Goal: Information Seeking & Learning: Learn about a topic

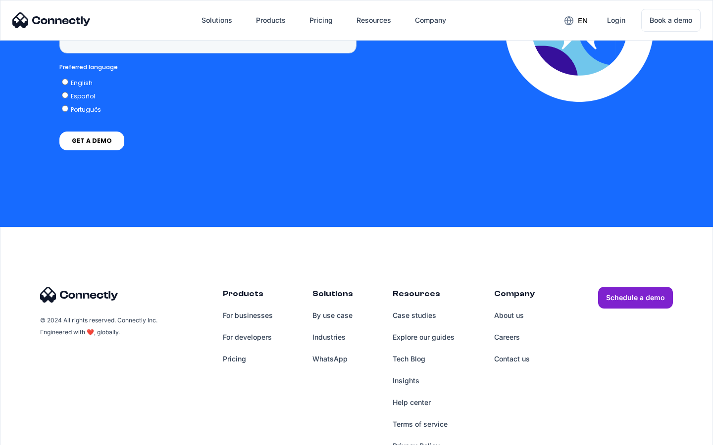
scroll to position [2520, 0]
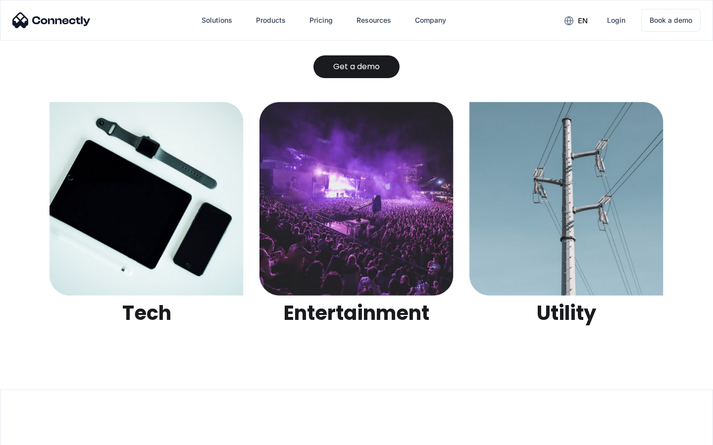
scroll to position [3122, 0]
